Goal: Information Seeking & Learning: Find specific page/section

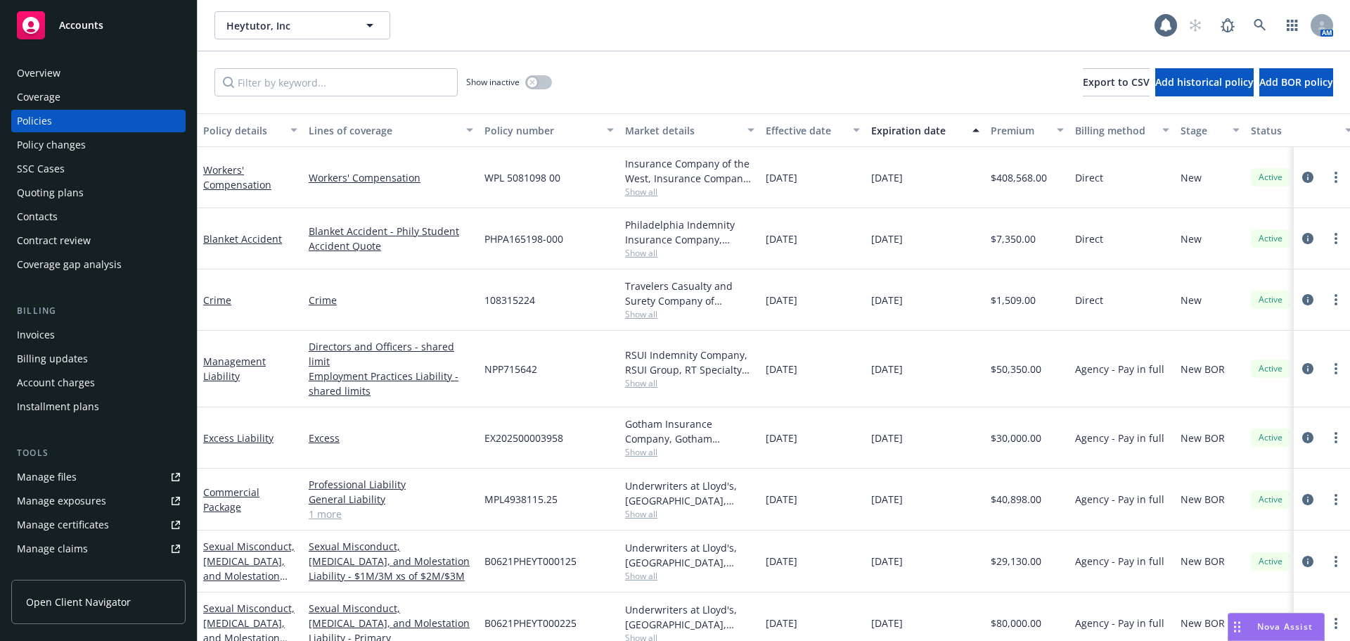
click at [644, 188] on span "Show all" at bounding box center [689, 192] width 129 height 12
click at [540, 79] on button "button" at bounding box center [538, 82] width 27 height 14
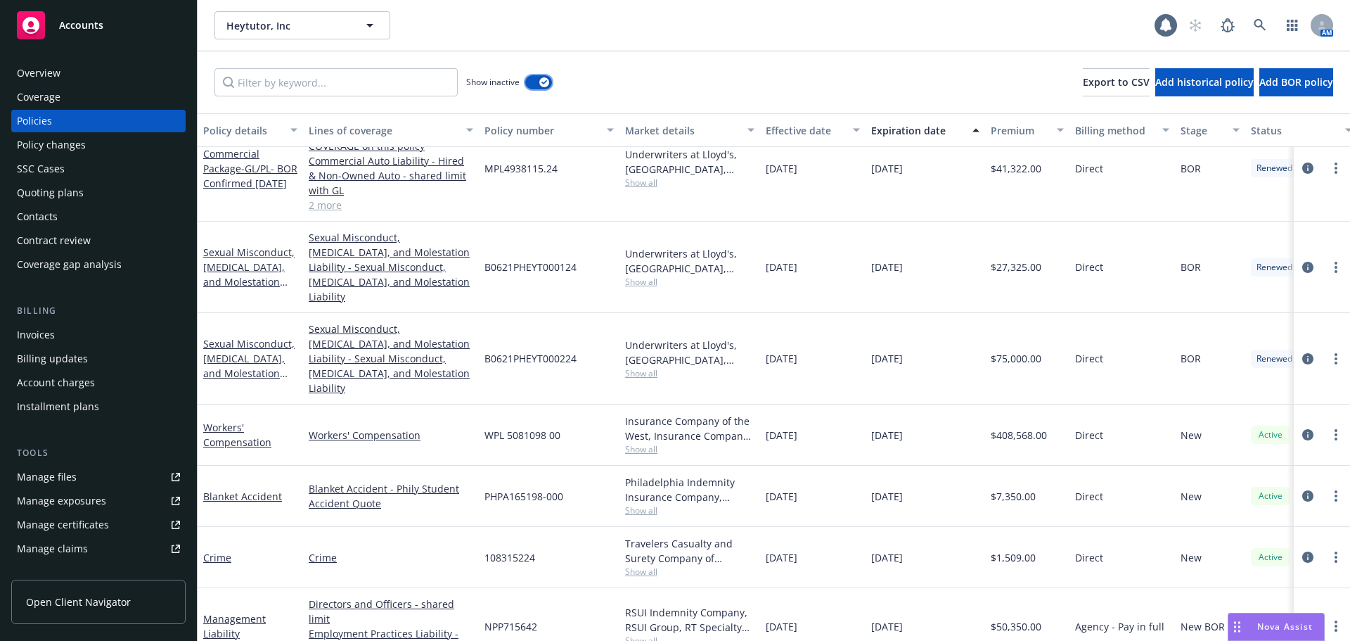
scroll to position [535, 0]
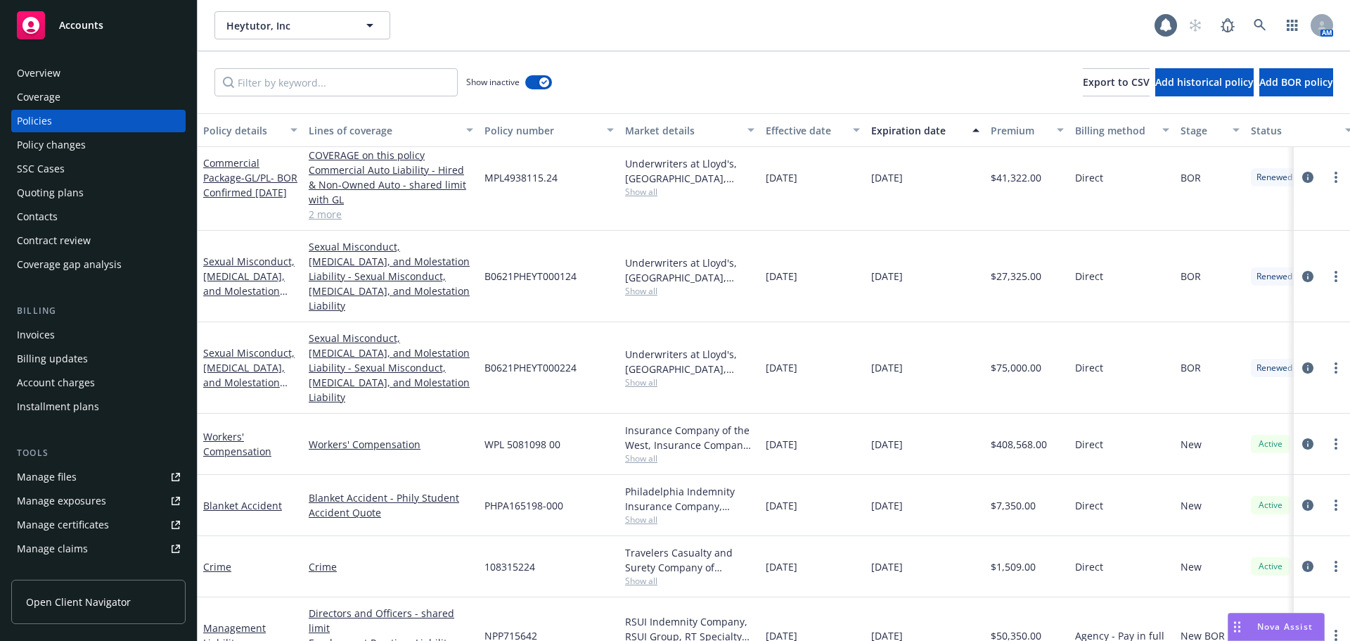
click at [637, 452] on span "Show all" at bounding box center [689, 458] width 129 height 12
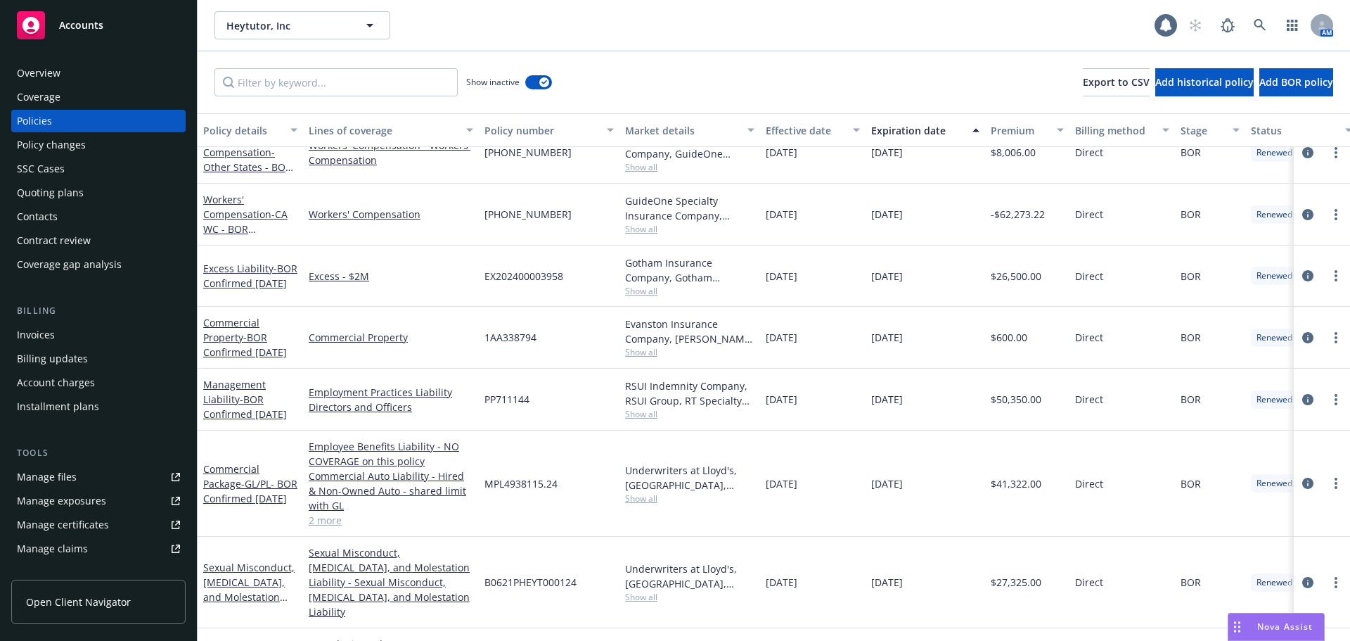
scroll to position [183, 0]
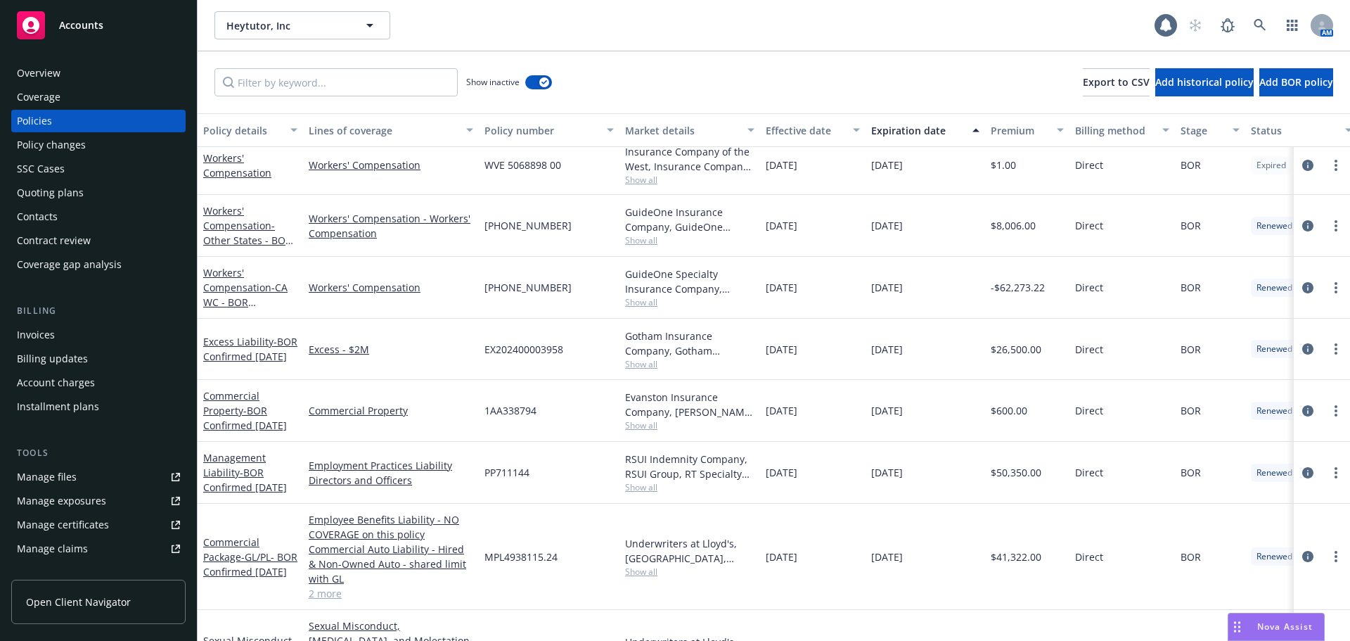
click at [632, 302] on span "Show all" at bounding box center [689, 302] width 129 height 12
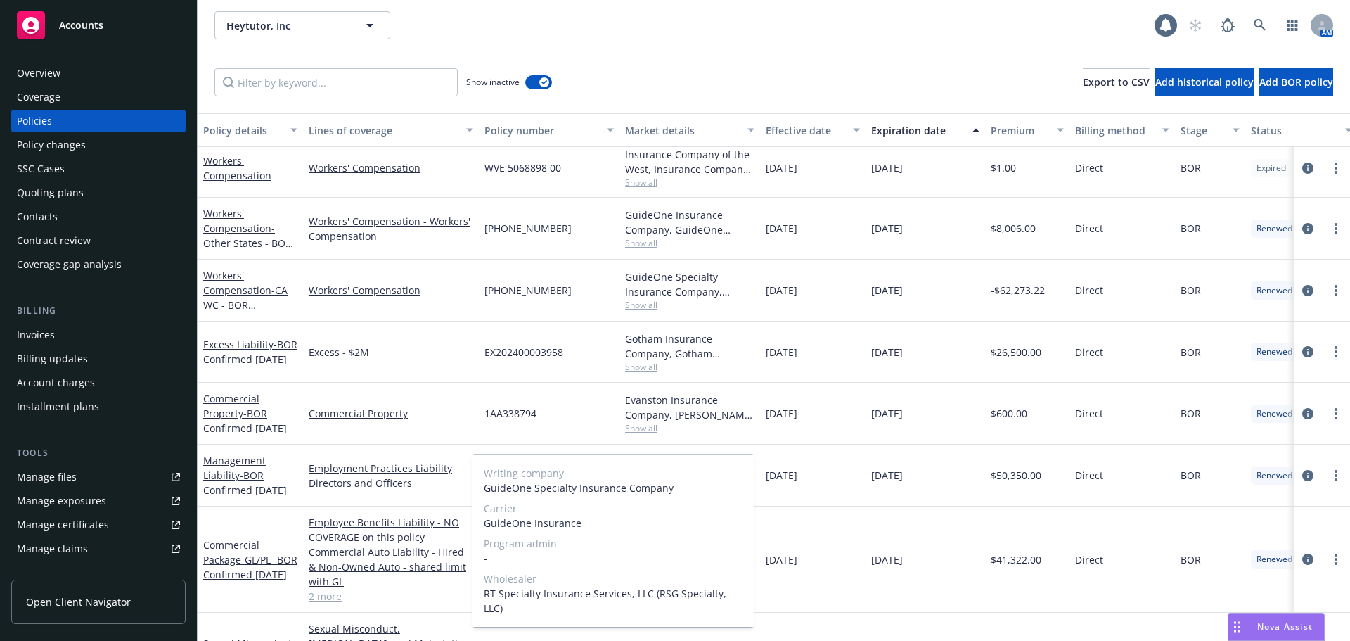
scroll to position [0, 0]
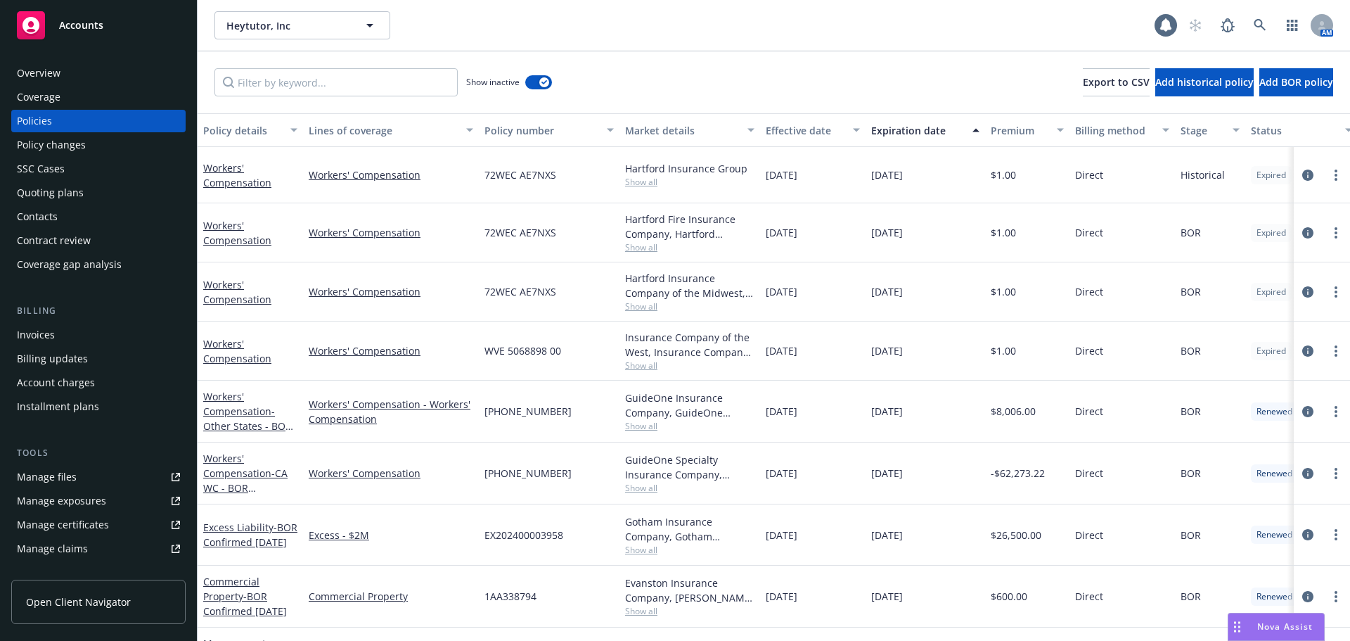
click at [371, 439] on div "Workers' Compensation - Workers' Compensation" at bounding box center [391, 411] width 176 height 62
click at [646, 423] on span "Show all" at bounding box center [689, 426] width 129 height 12
click at [243, 425] on span "- Other States - BOR Confirmed 8/21/24" at bounding box center [248, 425] width 90 height 43
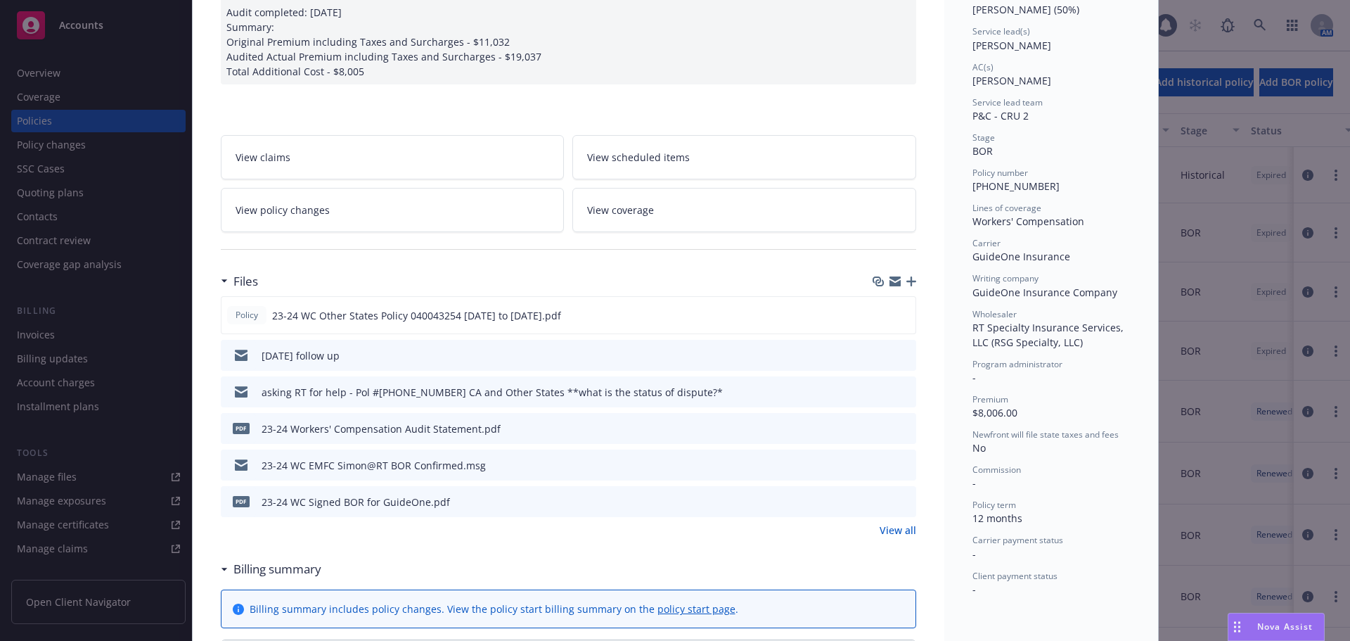
scroll to position [211, 0]
click at [897, 462] on icon "preview file" at bounding box center [903, 464] width 13 height 10
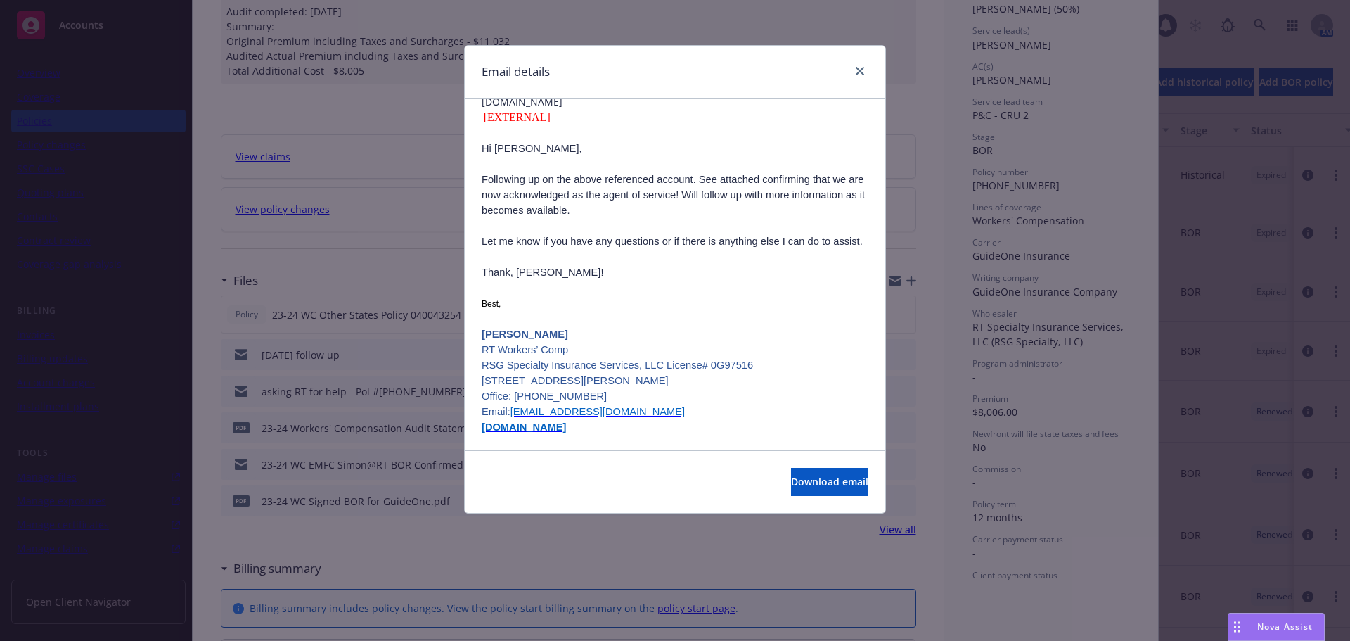
scroll to position [0, 0]
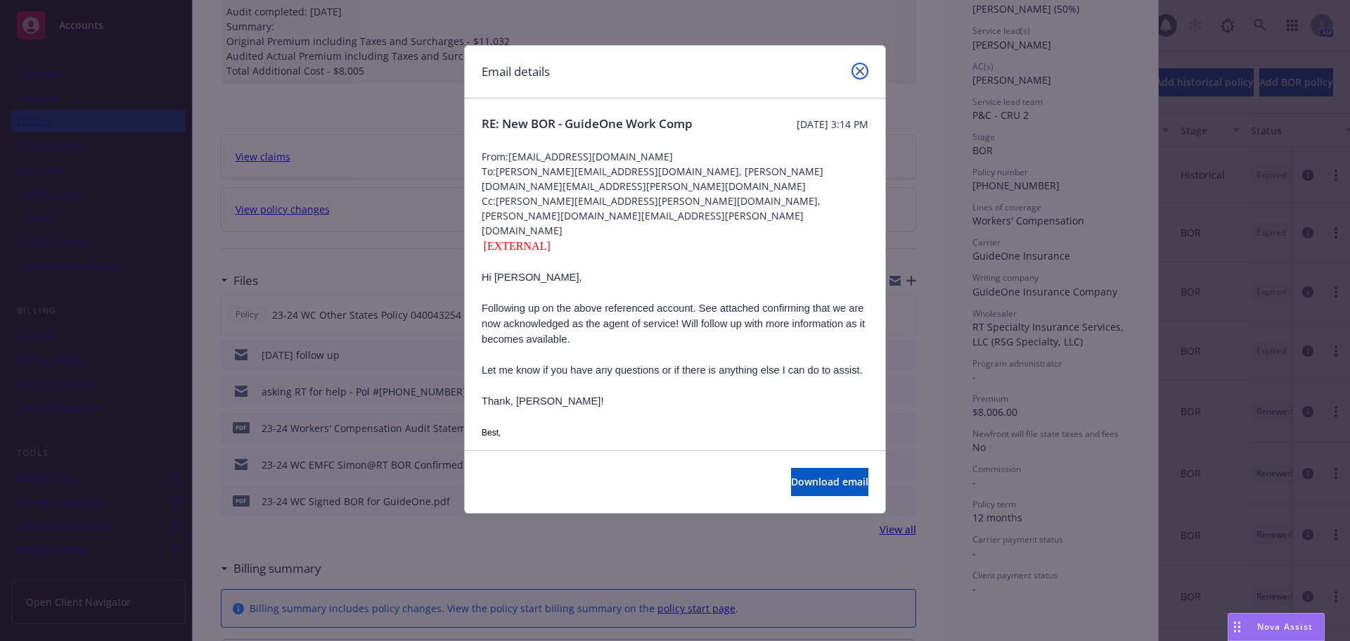
click at [856, 77] on link "close" at bounding box center [860, 71] width 17 height 17
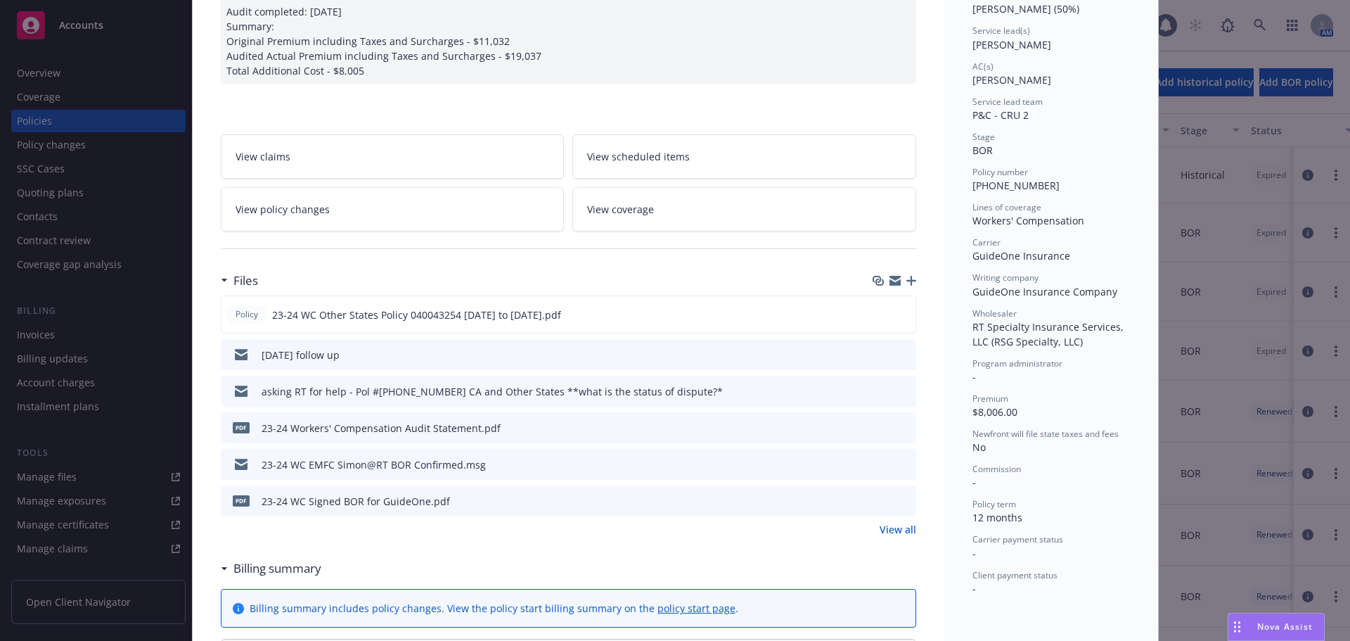
click at [899, 392] on icon "preview file" at bounding box center [903, 390] width 13 height 10
click at [900, 393] on icon at bounding box center [905, 390] width 11 height 11
click at [235, 389] on icon at bounding box center [241, 388] width 13 height 6
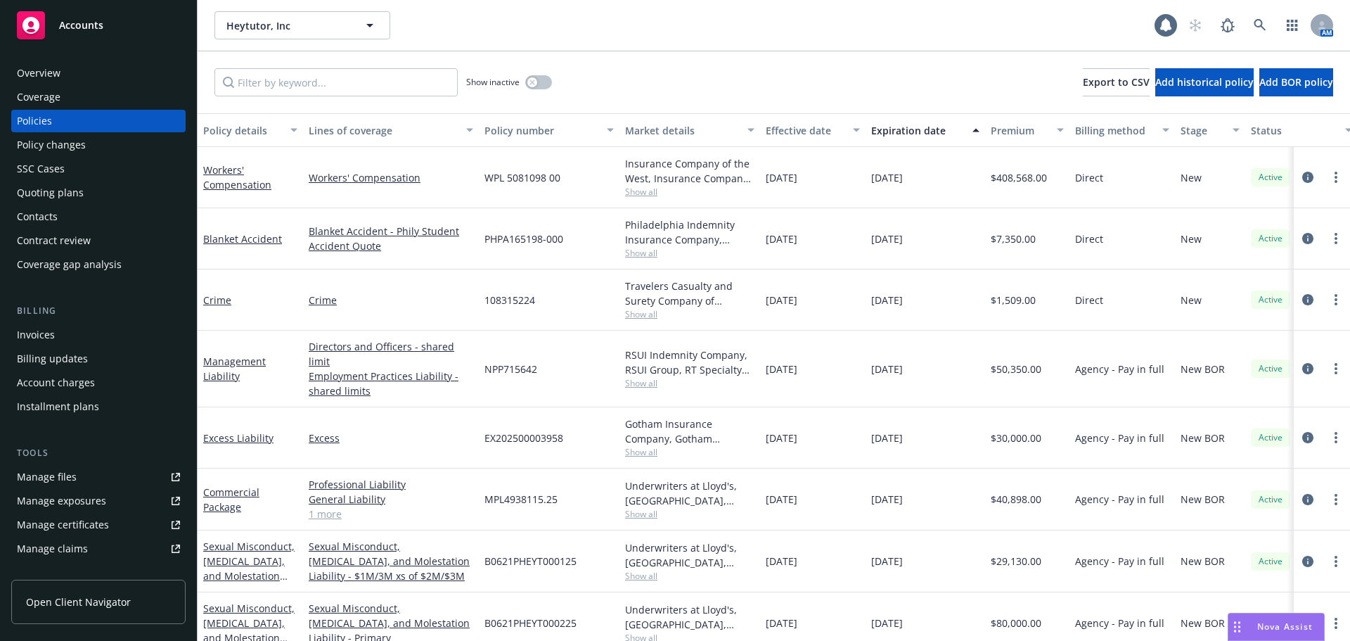
scroll to position [70, 0]
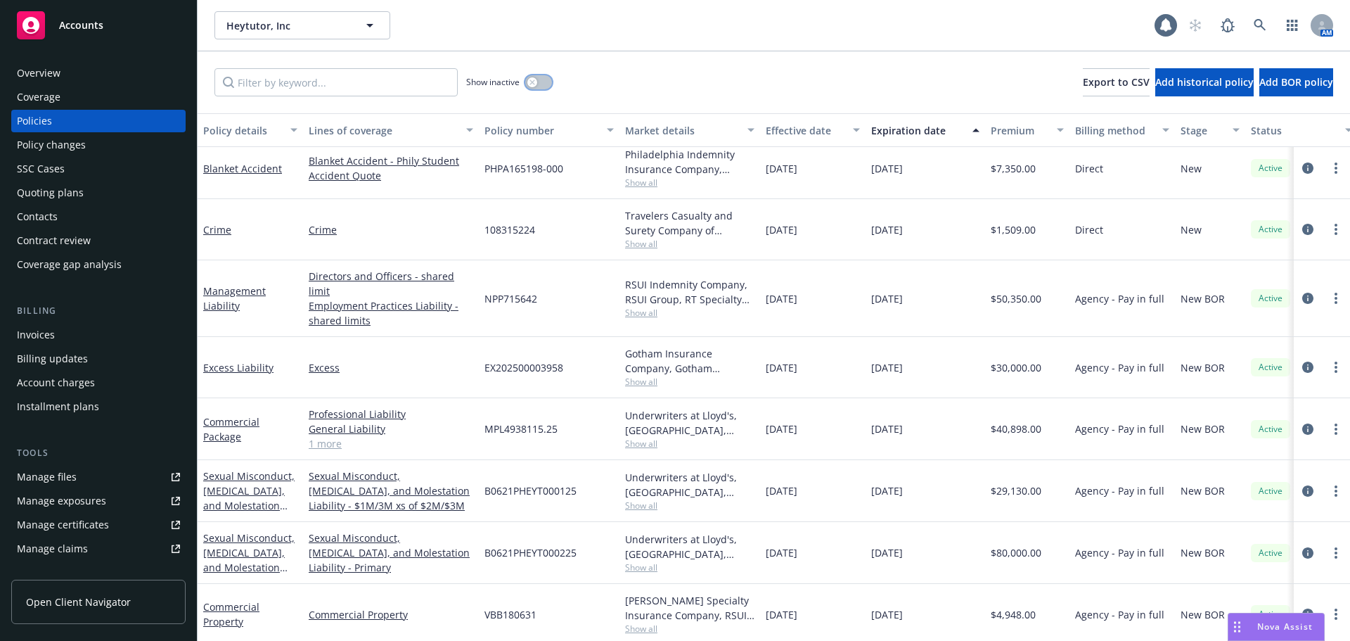
click at [539, 79] on button "button" at bounding box center [538, 82] width 27 height 14
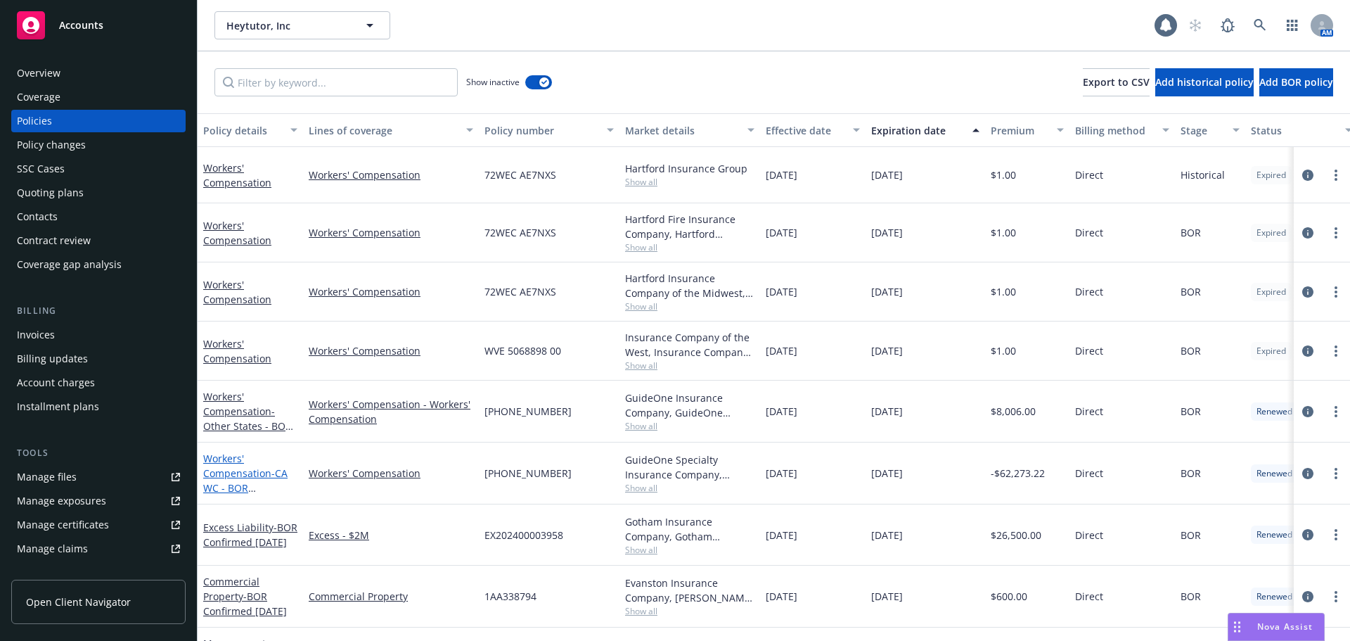
click at [230, 485] on span "- CA WC - BOR Confirmed 8/21/24" at bounding box center [245, 487] width 84 height 43
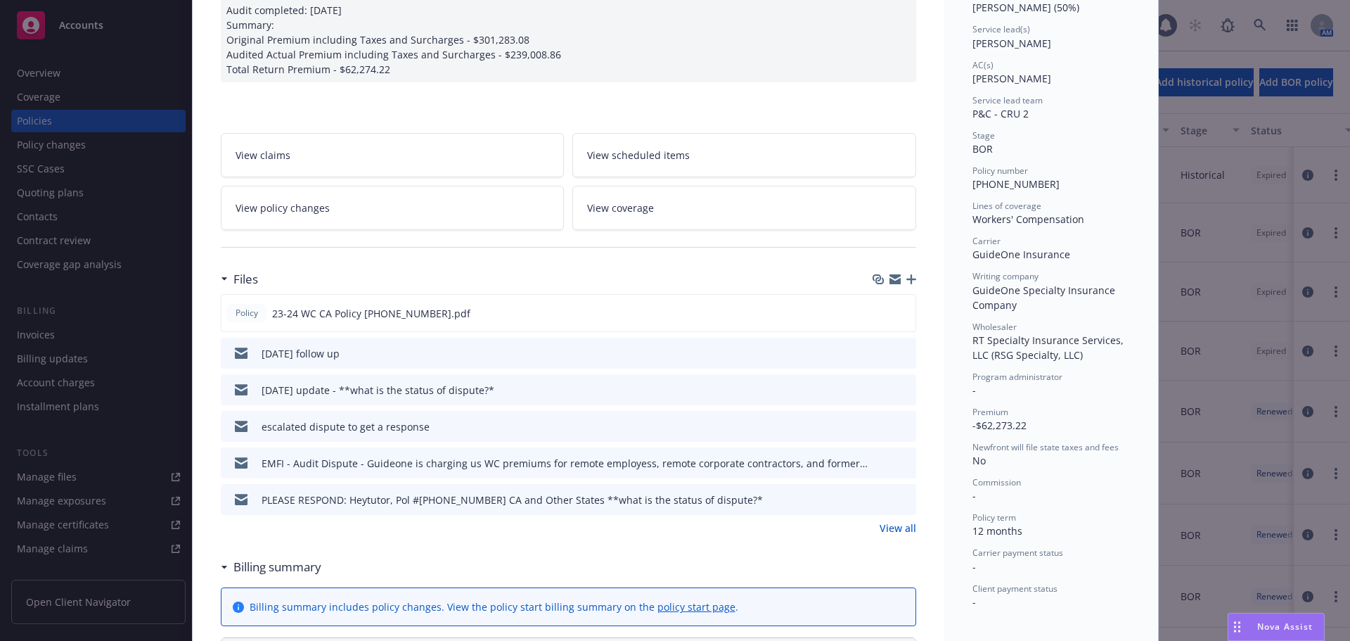
scroll to position [281, 0]
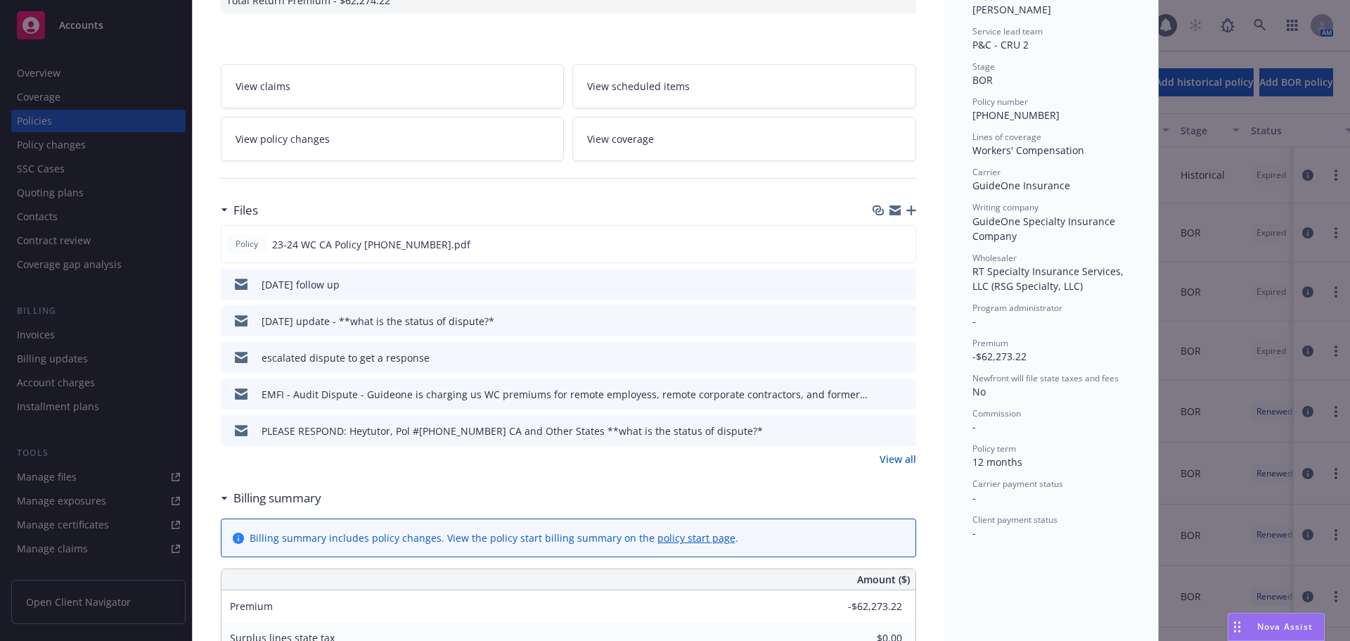
click at [883, 457] on link "View all" at bounding box center [898, 459] width 37 height 15
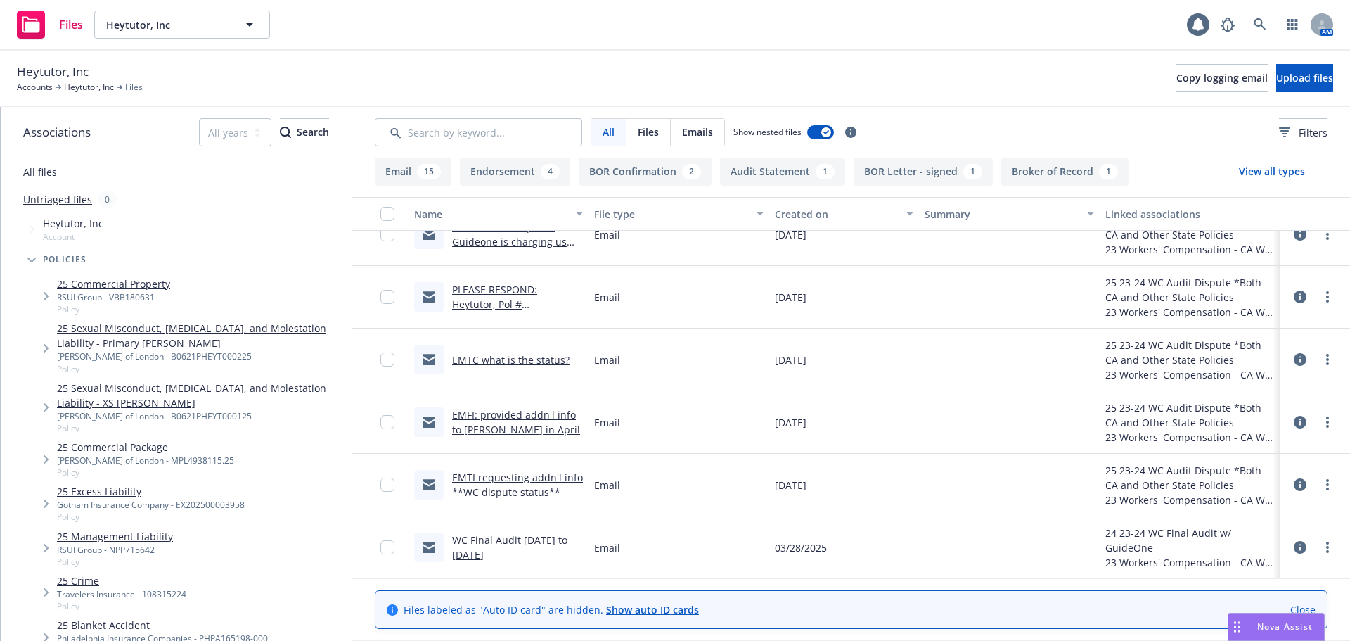
scroll to position [281, 0]
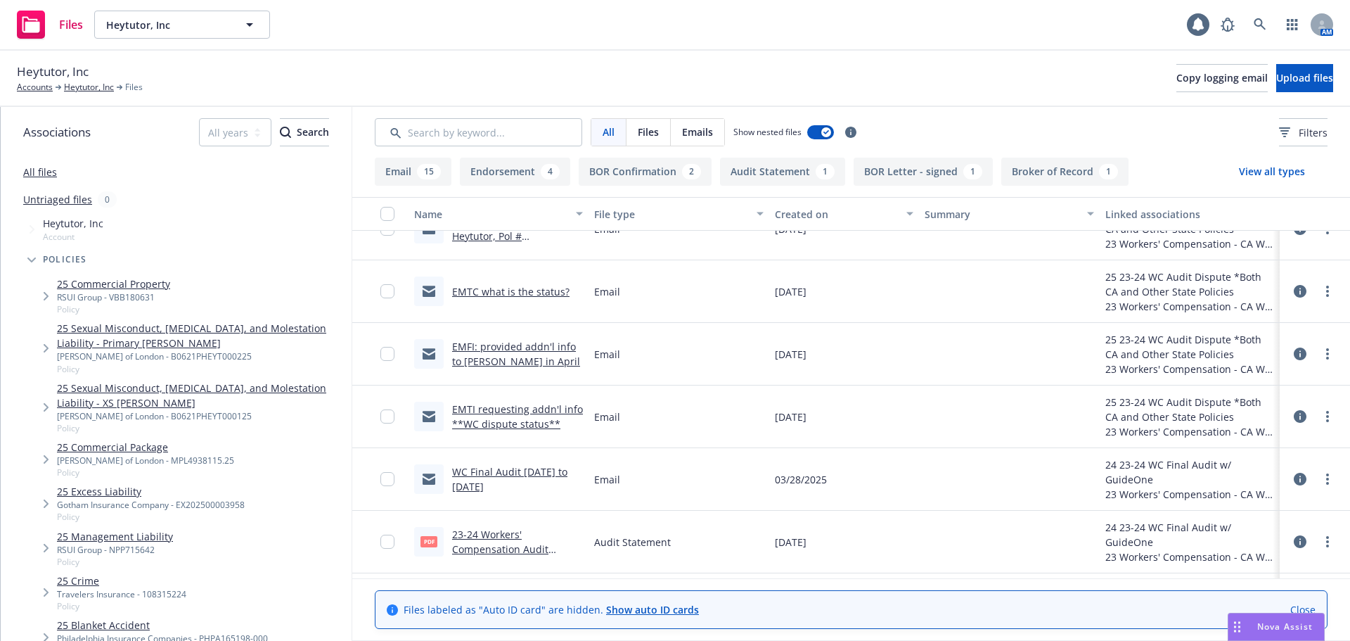
drag, startPoint x: 1300, startPoint y: 608, endPoint x: 1217, endPoint y: 573, distance: 89.9
click at [1299, 608] on link "Close" at bounding box center [1303, 609] width 25 height 15
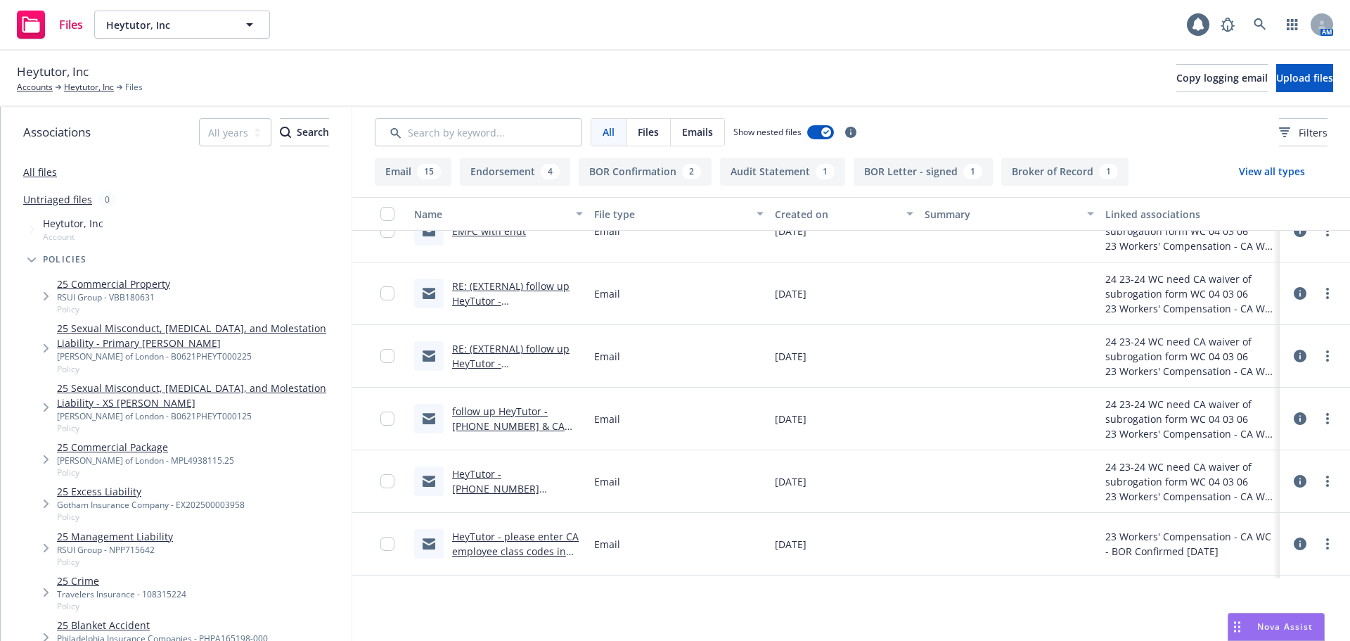
scroll to position [844, 0]
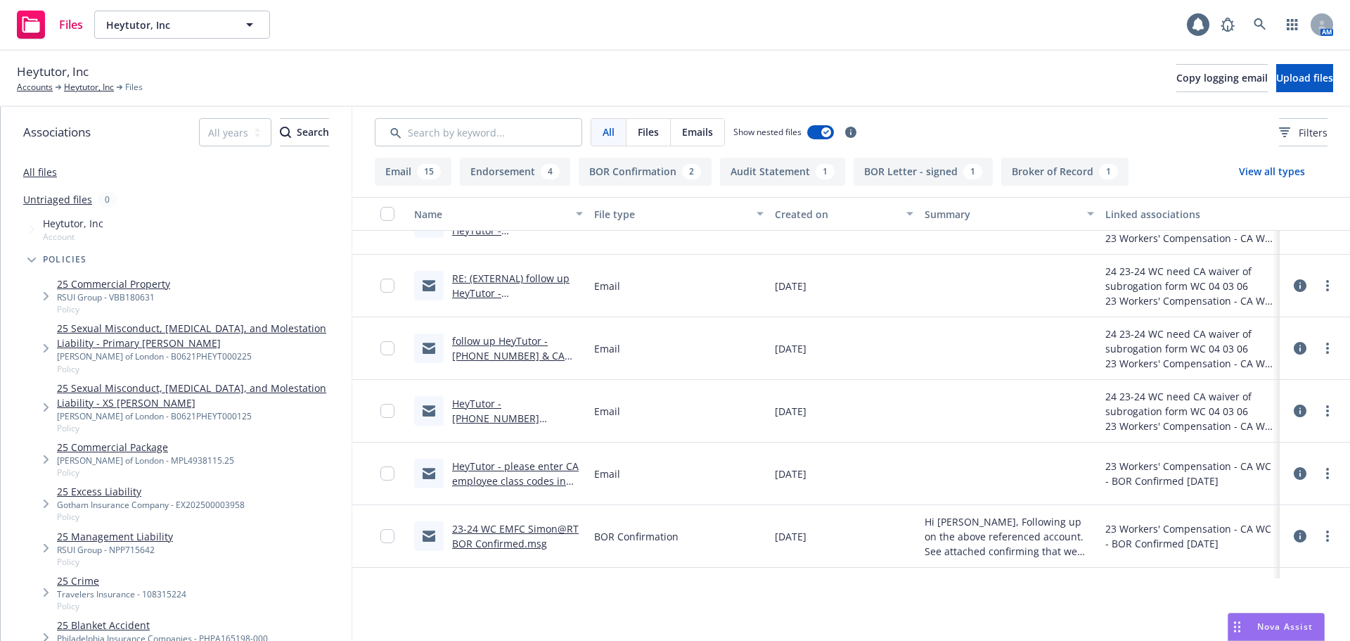
click at [512, 537] on link "23-24 WC EMFC Simon@RT BOR Confirmed.msg" at bounding box center [515, 536] width 127 height 28
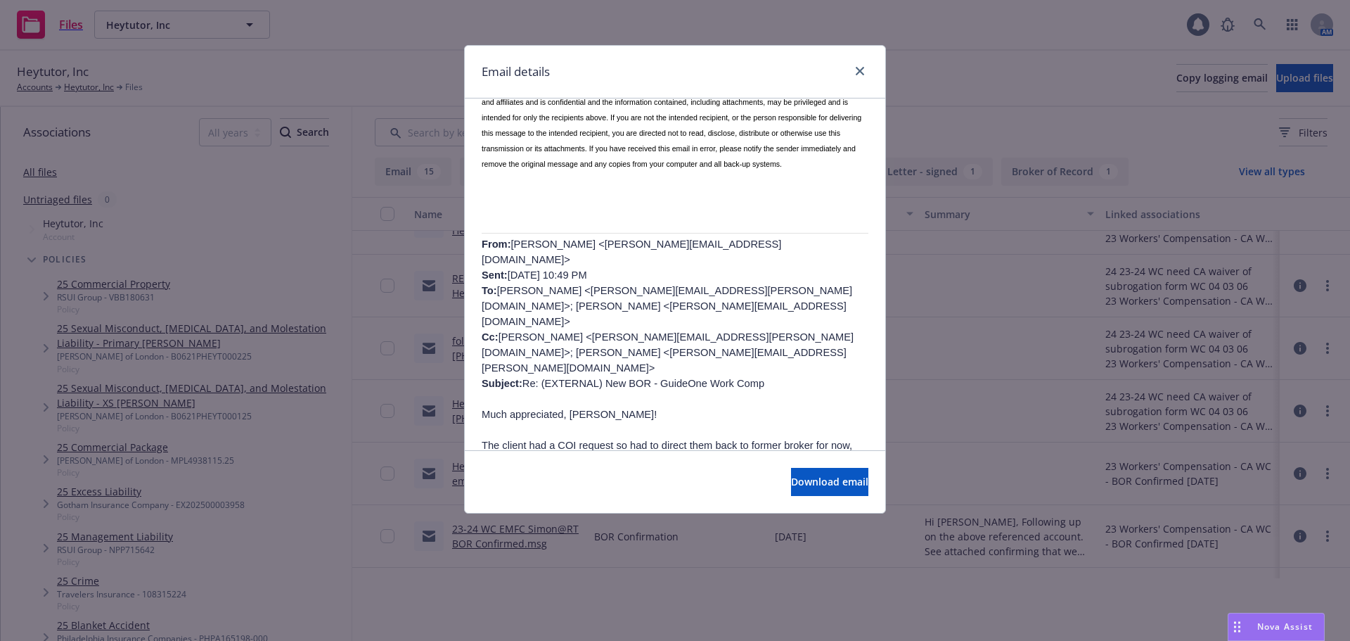
scroll to position [633, 0]
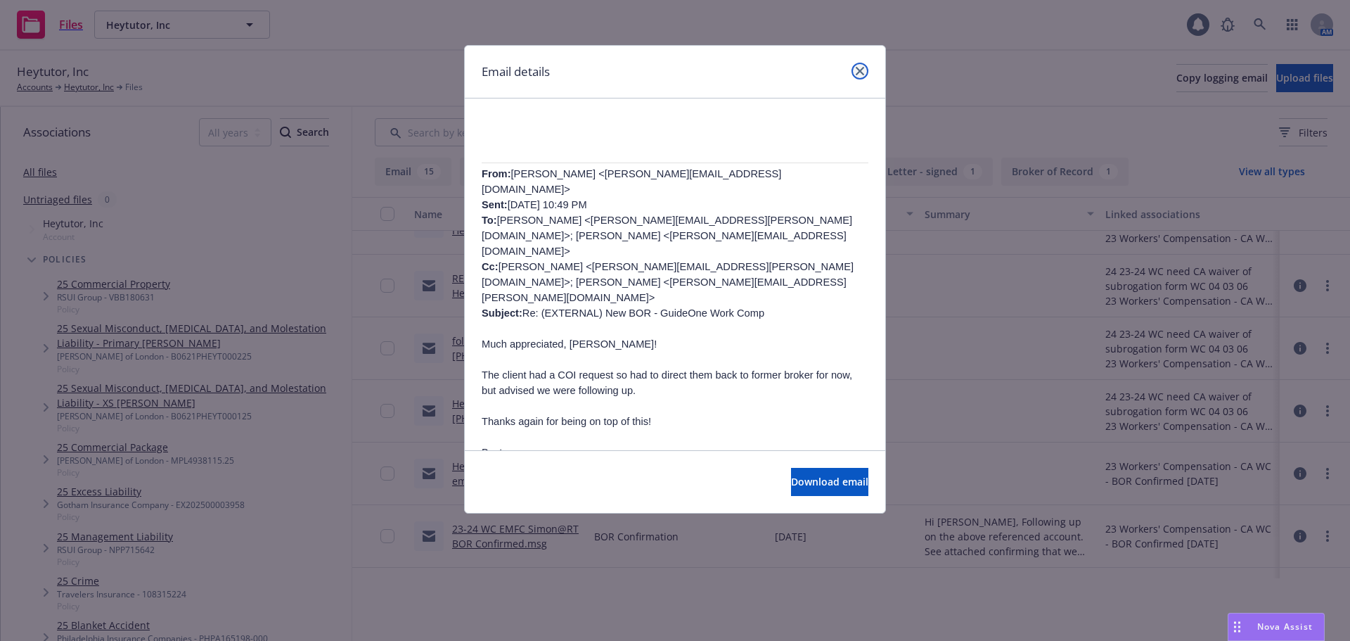
click at [864, 73] on icon "close" at bounding box center [860, 71] width 8 height 8
